Goal: Task Accomplishment & Management: Complete application form

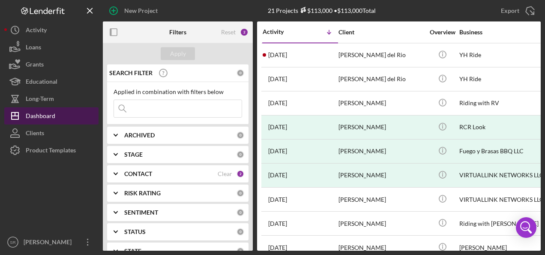
scroll to position [0, 122]
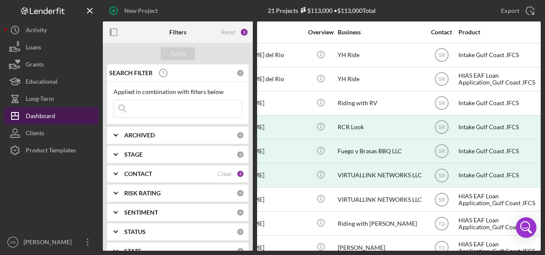
click at [43, 114] on div "Dashboard" at bounding box center [41, 116] width 30 height 19
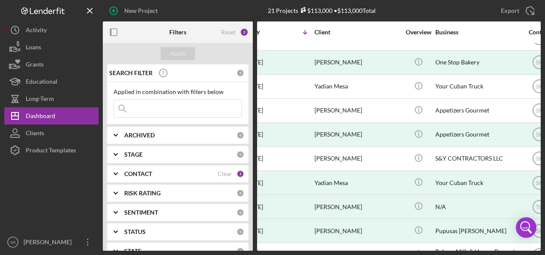
scroll to position [257, 0]
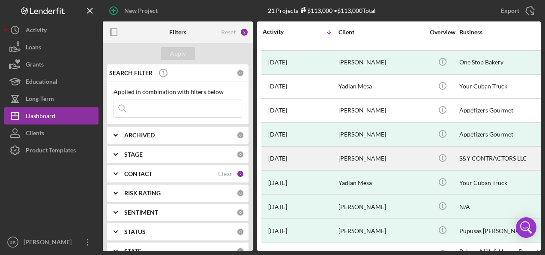
click at [334, 150] on div "[DATE] [PERSON_NAME]" at bounding box center [300, 158] width 75 height 23
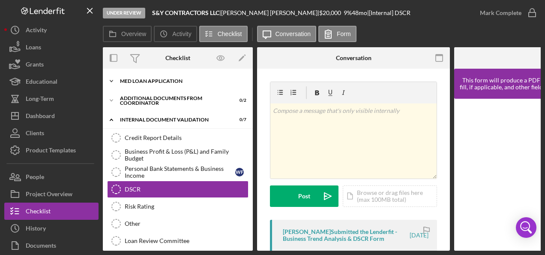
click at [155, 81] on div "MED Loan Application" at bounding box center [181, 80] width 122 height 5
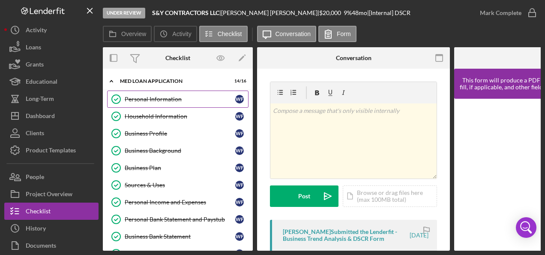
click at [146, 97] on div "Personal Information" at bounding box center [180, 99] width 111 height 7
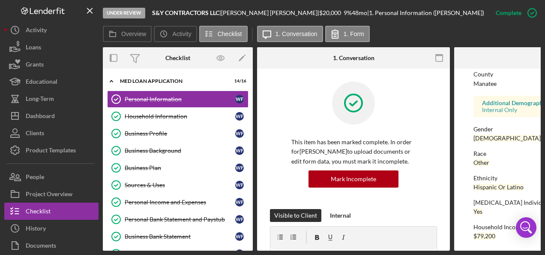
scroll to position [228, 0]
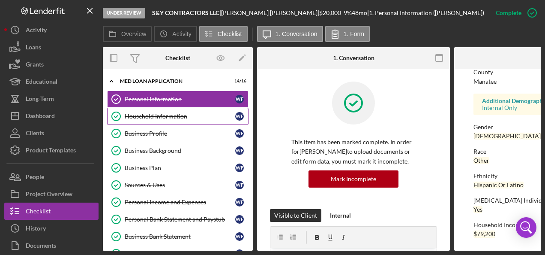
click at [147, 118] on div "Household Information" at bounding box center [180, 116] width 111 height 7
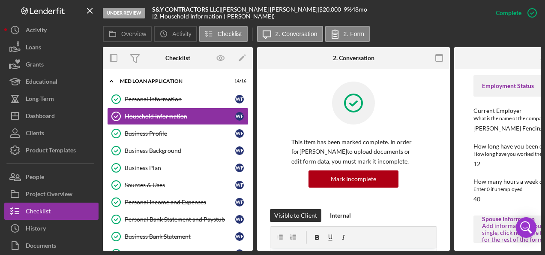
scroll to position [386, 0]
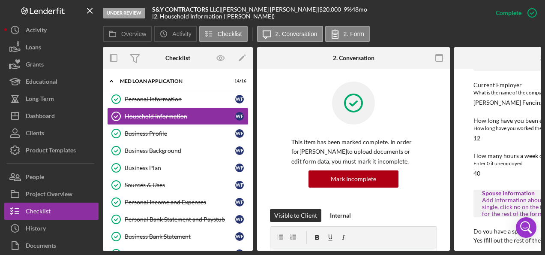
drag, startPoint x: 381, startPoint y: 247, endPoint x: 403, endPoint y: 251, distance: 23.1
click at [403, 251] on div "Under Review S&Y CONTRACTORS LLC | [PERSON_NAME] | $20,000 $20,000 9 % 48 mo | …" at bounding box center [272, 127] width 545 height 255
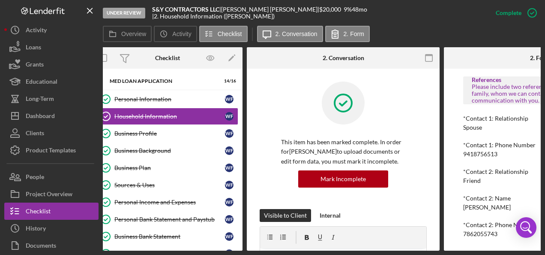
scroll to position [0, 3]
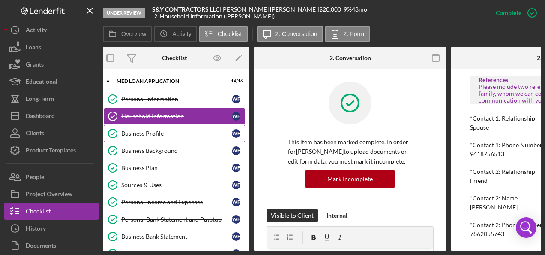
click at [168, 132] on div "Business Profile" at bounding box center [176, 133] width 111 height 7
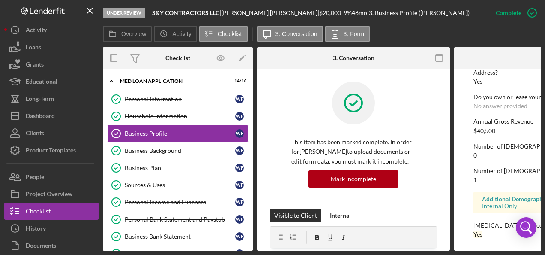
scroll to position [474, 0]
click at [179, 149] on div "Business Background" at bounding box center [180, 150] width 111 height 7
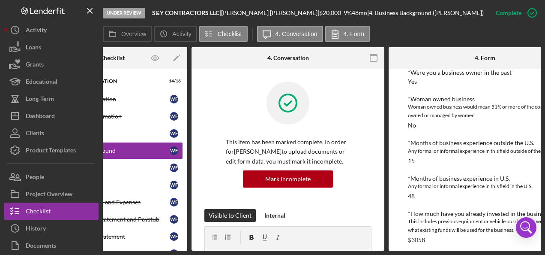
scroll to position [171, 0]
